Goal: Complete application form

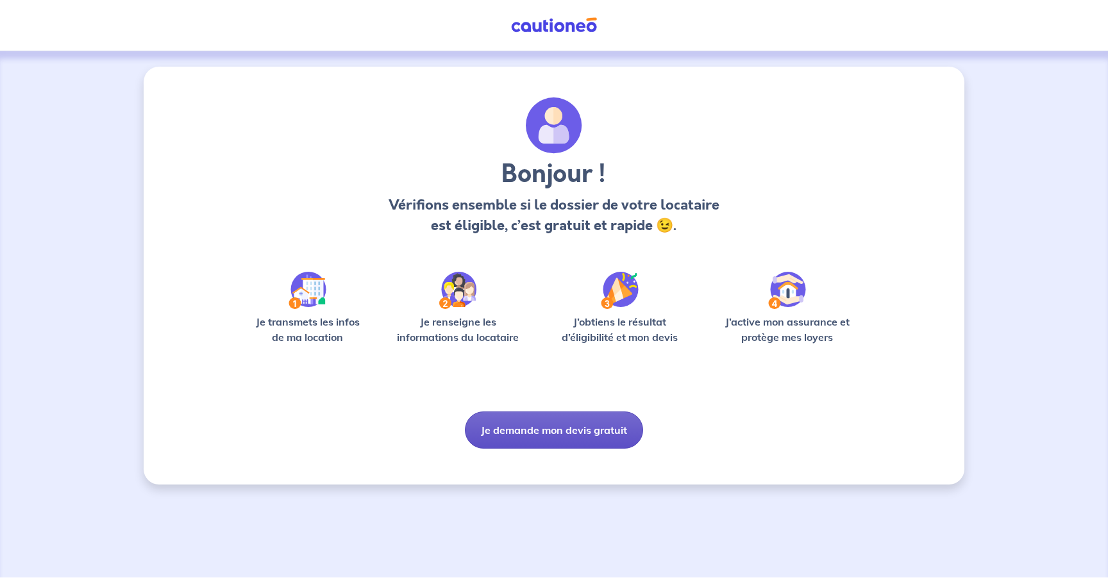
click at [542, 430] on button "Je demande mon devis gratuit" at bounding box center [554, 430] width 178 height 37
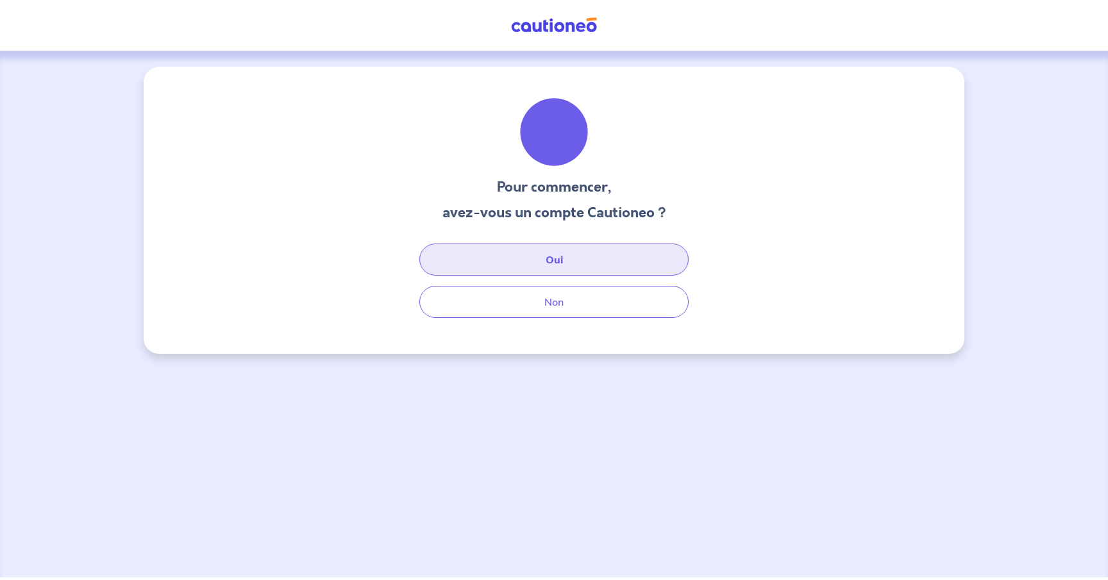
click at [556, 259] on button "Oui" at bounding box center [553, 260] width 269 height 32
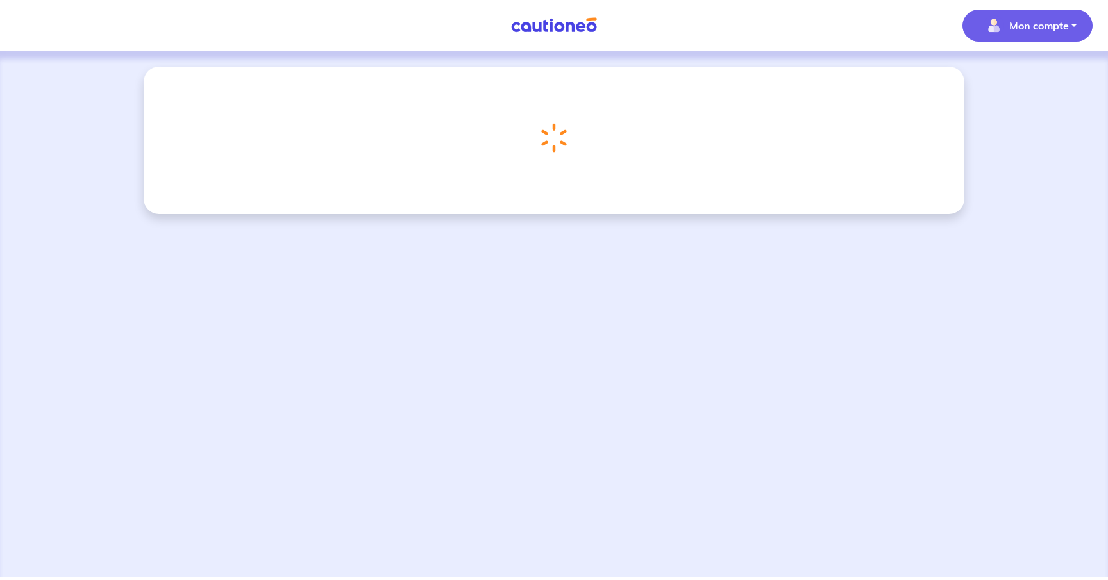
scroll to position [0, 1]
click at [1037, 34] on span "Mon compte" at bounding box center [1024, 25] width 90 height 21
click at [791, 31] on nav "Mon compte Mes informations Me déconnecter Me déconnecter" at bounding box center [554, 25] width 1108 height 51
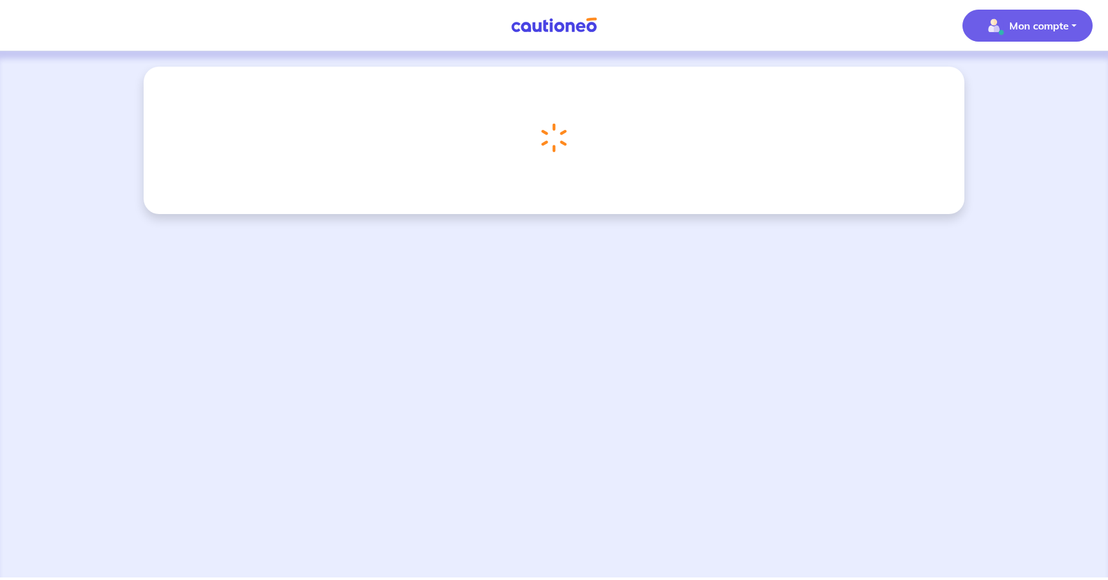
click at [1063, 33] on p "Mon compte" at bounding box center [1040, 25] width 60 height 15
click at [1024, 79] on link "Mes informations" at bounding box center [1014, 79] width 103 height 21
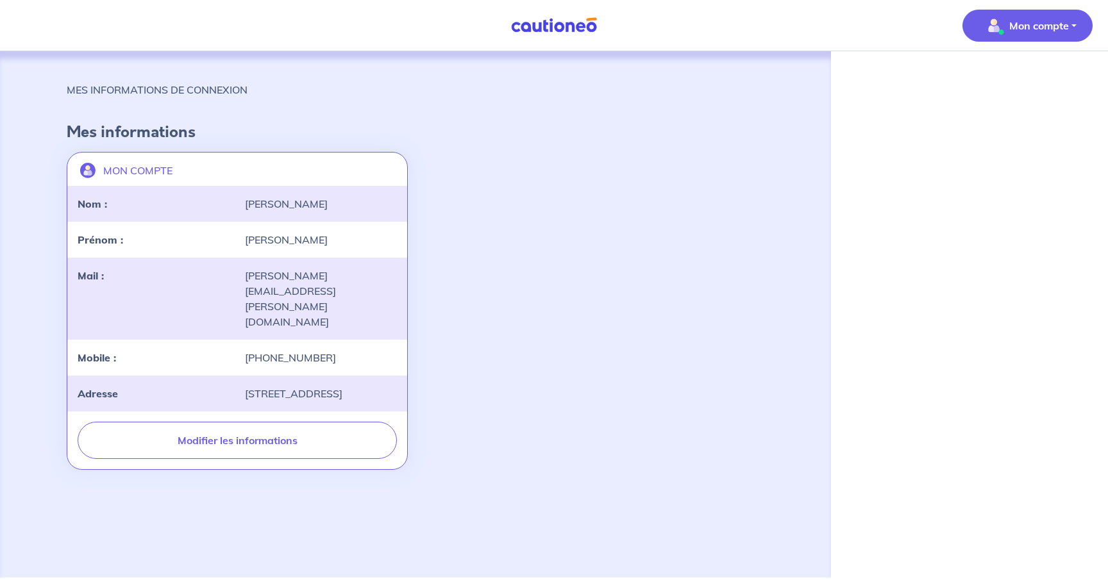
click at [1046, 34] on span "Mon compte" at bounding box center [1024, 25] width 90 height 21
drag, startPoint x: 724, startPoint y: 104, endPoint x: 688, endPoint y: 82, distance: 42.0
click at [724, 103] on div "MES INFORMATIONS DE CONNEXION" at bounding box center [416, 95] width 698 height 26
drag, startPoint x: 524, startPoint y: 13, endPoint x: 538, endPoint y: 12, distance: 14.2
click at [524, 13] on nav "Mon compte Mes informations Me déconnecter Me déconnecter" at bounding box center [554, 25] width 1108 height 51
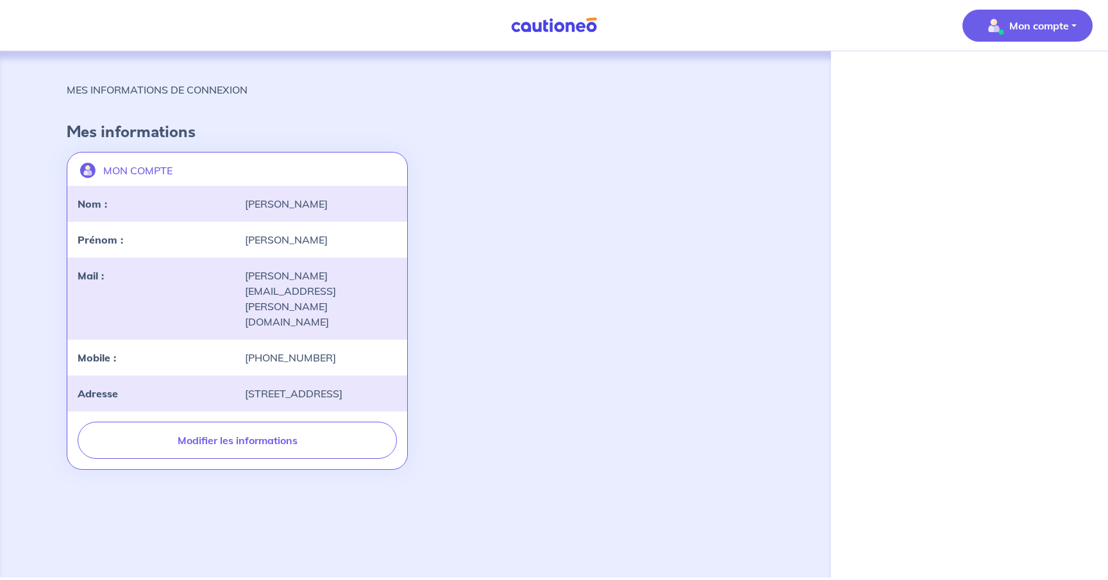
click at [546, 28] on img at bounding box center [554, 25] width 96 height 16
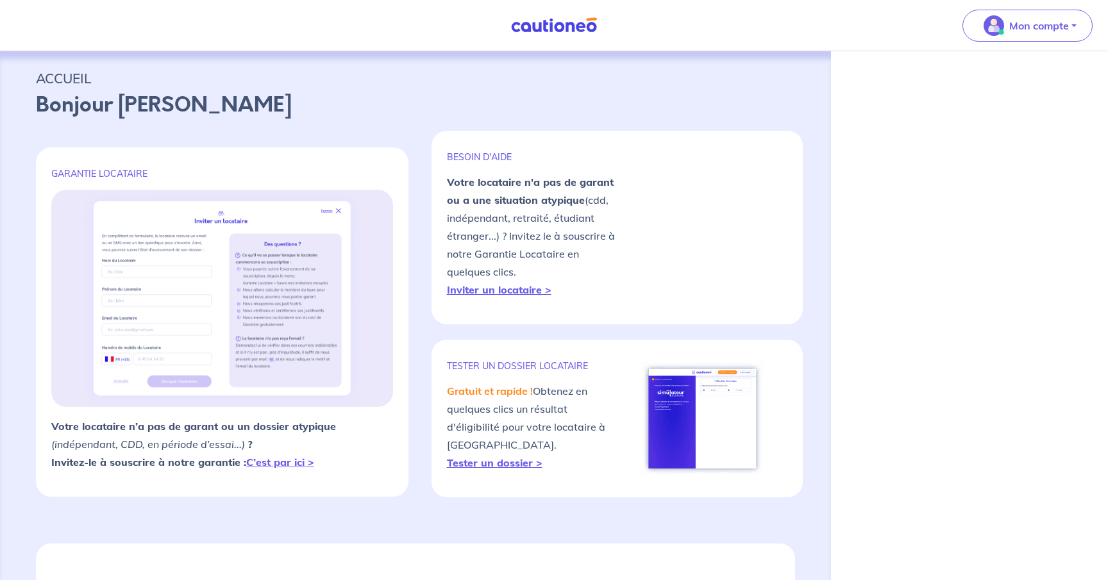
select select "FR"
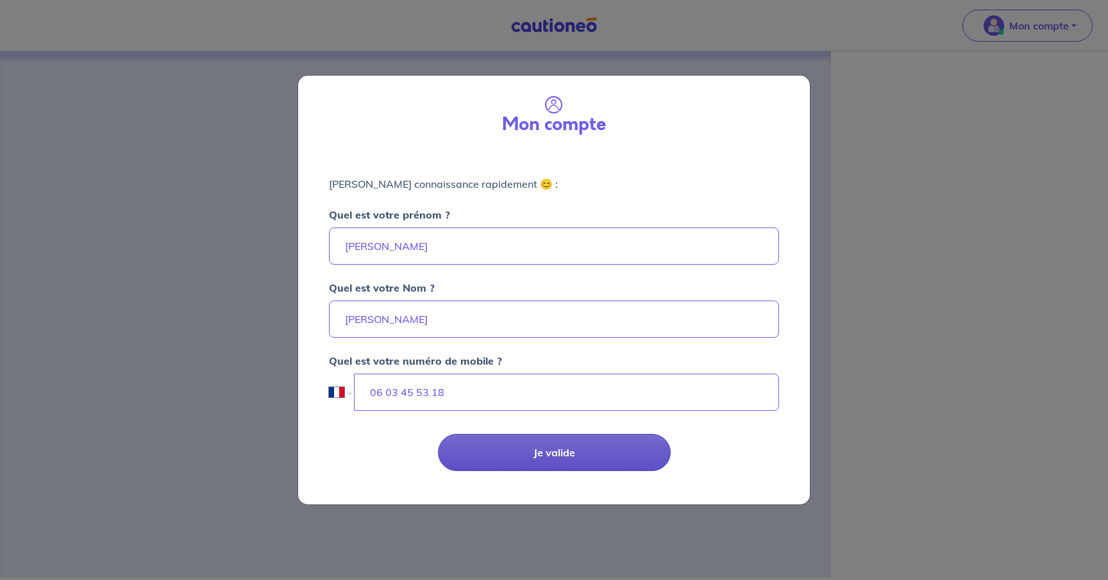
click at [557, 455] on button "Je valide" at bounding box center [554, 452] width 233 height 37
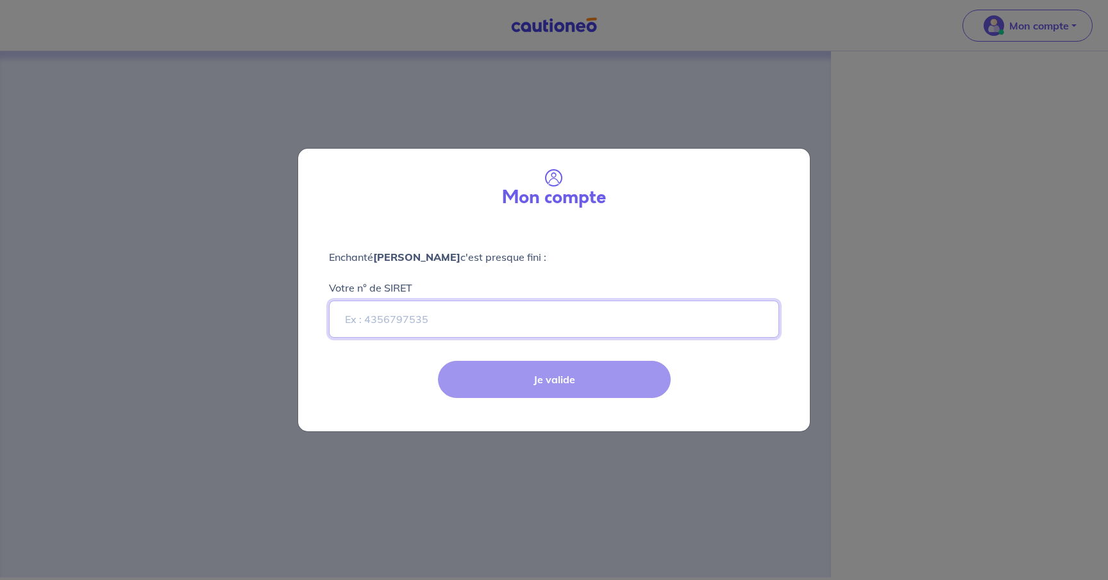
click at [371, 327] on input "Votre n° de SIRET" at bounding box center [554, 319] width 450 height 37
click at [867, 280] on div "Mon compte Enchanté [PERSON_NAME] c'est presque fini : Votre n° de SIRET Je val…" at bounding box center [554, 290] width 1108 height 580
click at [605, 97] on div "Mon compte Enchanté [PERSON_NAME] c'est presque fini : Votre n° de SIRET Je val…" at bounding box center [554, 290] width 1108 height 580
click at [414, 322] on input "Votre n° de SIRET" at bounding box center [554, 319] width 450 height 37
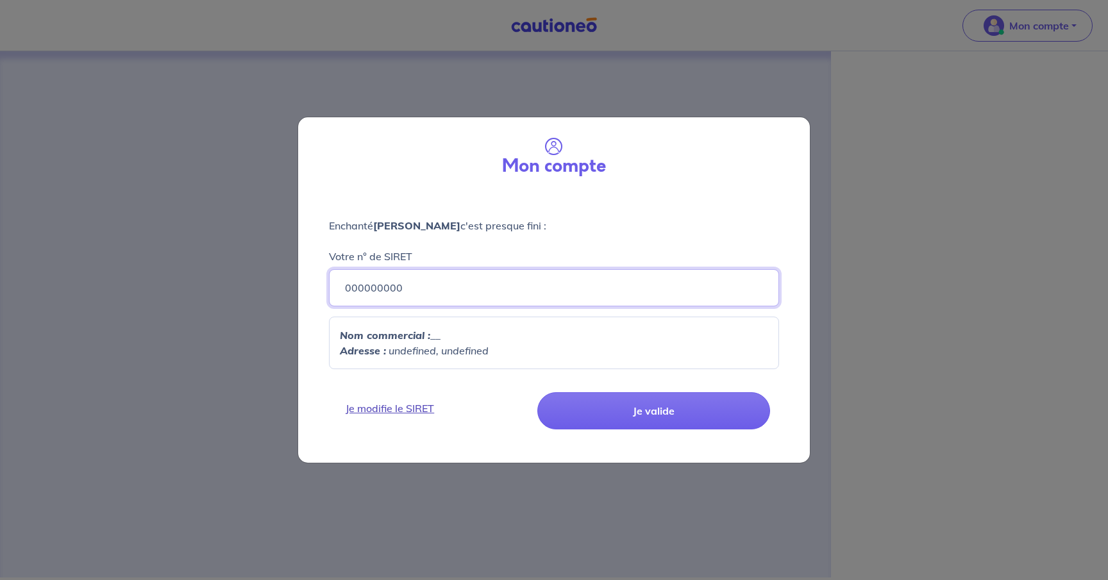
type input "000000000"
click at [396, 411] on link "Je modifie le SIRET" at bounding box center [435, 408] width 194 height 15
drag, startPoint x: 423, startPoint y: 291, endPoint x: 278, endPoint y: 275, distance: 145.1
click at [278, 275] on div "Mon compte Enchanté [PERSON_NAME] c'est presque fini : Votre n° de SIRET 000000…" at bounding box center [554, 290] width 1108 height 580
click at [926, 142] on div "Mon compte Enchanté [PERSON_NAME] c'est presque fini : Votre n° de SIRET 000000…" at bounding box center [554, 290] width 1108 height 580
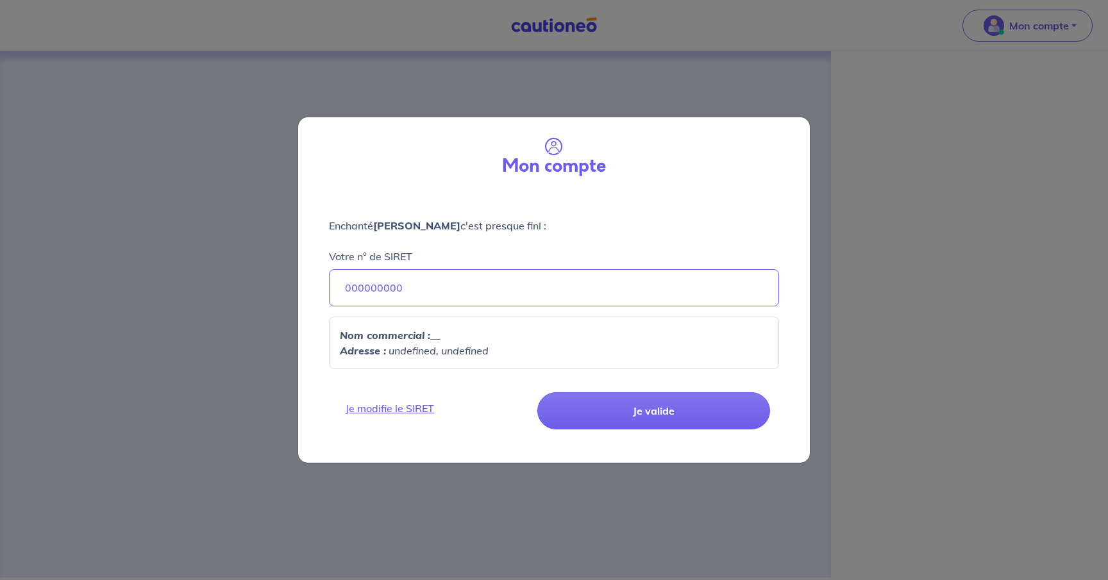
click at [1073, 27] on div "Mon compte Enchanté [PERSON_NAME] c'est presque fini : Votre n° de SIRET 000000…" at bounding box center [554, 290] width 1108 height 580
click at [677, 411] on button "Je valide" at bounding box center [654, 411] width 233 height 37
drag, startPoint x: 641, startPoint y: 419, endPoint x: 640, endPoint y: 411, distance: 7.9
click at [639, 415] on button "Je valide" at bounding box center [654, 411] width 233 height 37
click at [636, 55] on div "Mon compte Enchanté [PERSON_NAME] c'est presque fini : Votre n° de SIRET 000000…" at bounding box center [554, 290] width 1108 height 580
